Goal: Navigation & Orientation: Go to known website

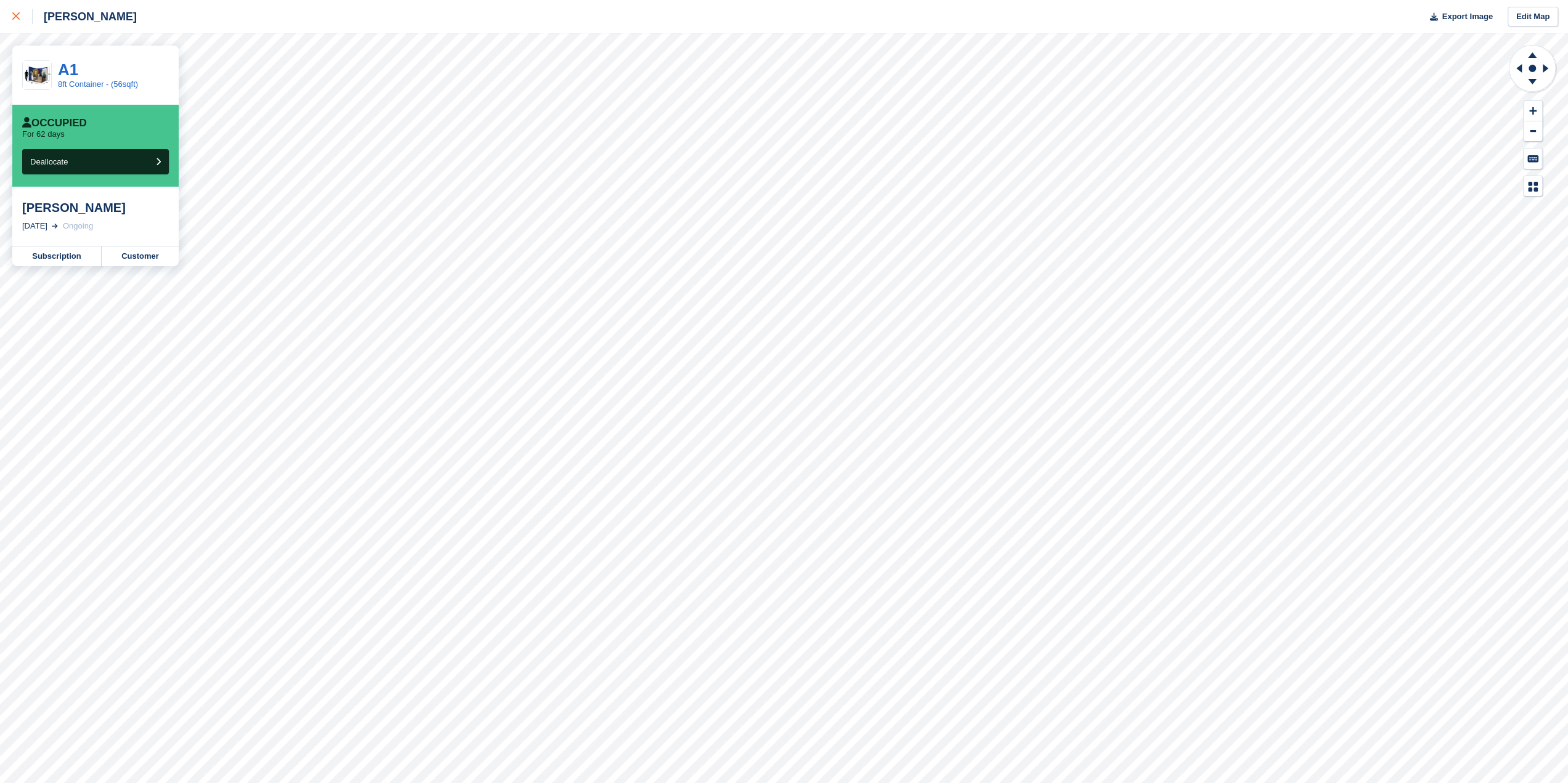
click at [24, 24] on div at bounding box center [23, 16] width 20 height 15
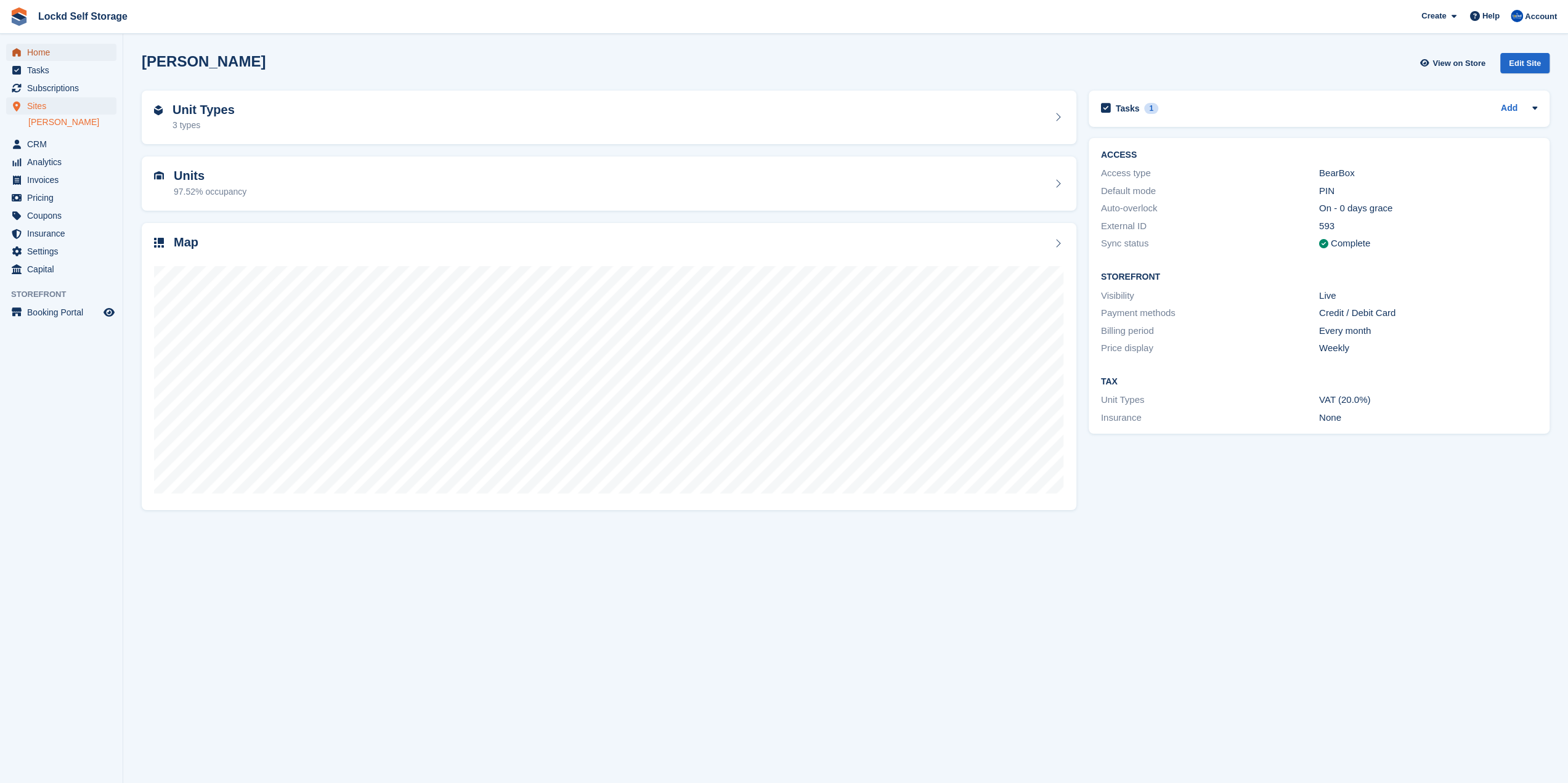
click at [80, 53] on span "Home" at bounding box center [64, 53] width 74 height 17
